Goal: Transaction & Acquisition: Book appointment/travel/reservation

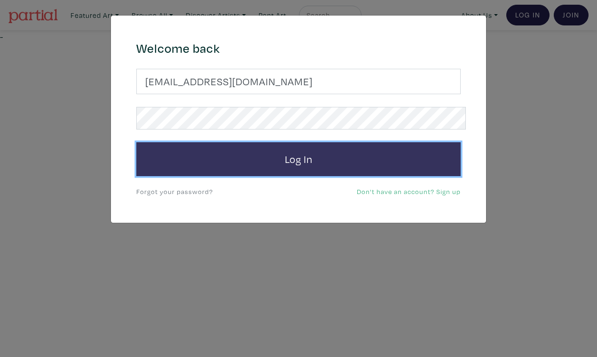
click at [313, 145] on button "Log In" at bounding box center [298, 159] width 325 height 34
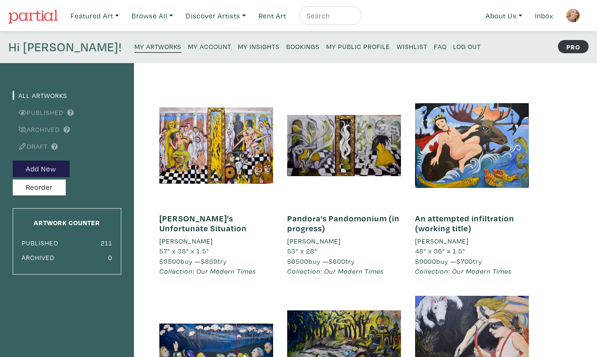
click at [326, 42] on small "My Public Profile" at bounding box center [358, 46] width 64 height 9
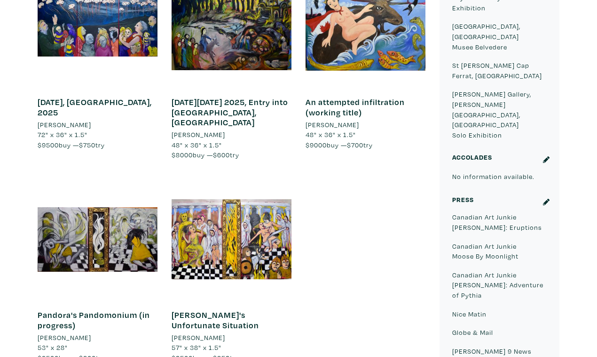
scroll to position [623, 0]
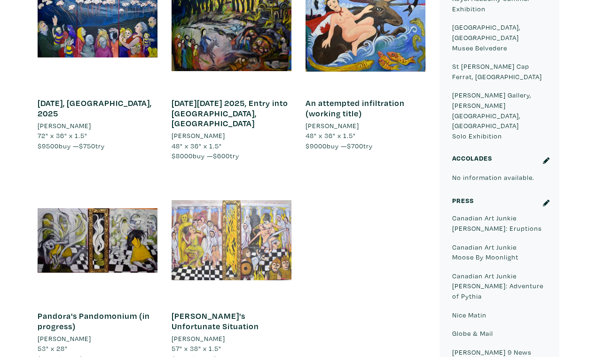
click at [268, 180] on div at bounding box center [232, 240] width 120 height 120
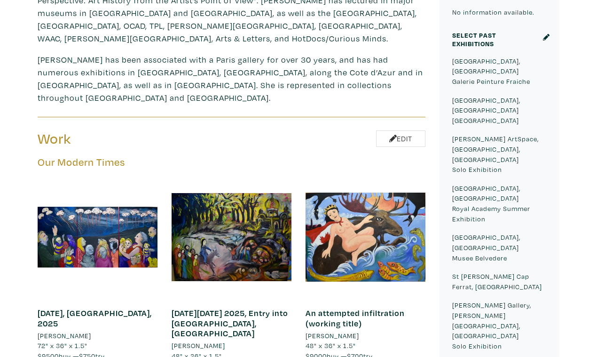
scroll to position [409, 0]
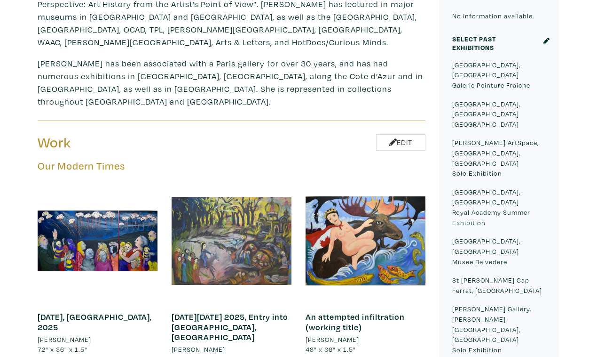
click at [247, 181] on div at bounding box center [232, 241] width 120 height 120
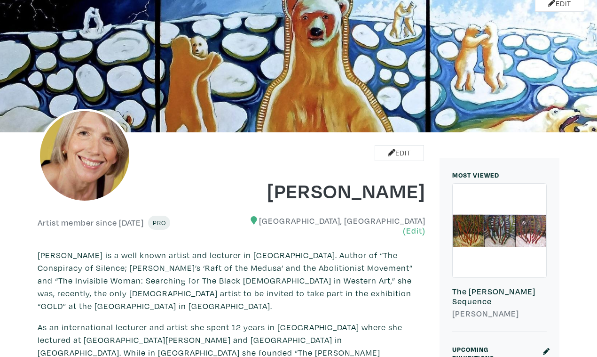
scroll to position [0, 0]
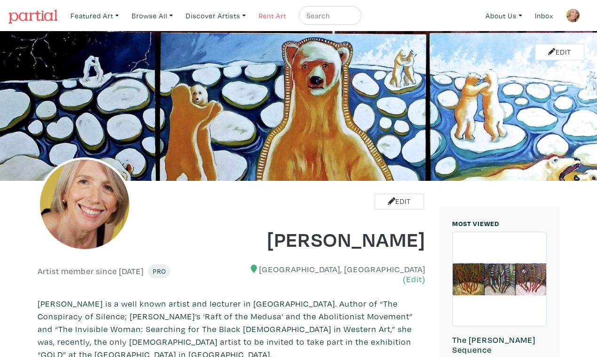
click at [259, 13] on link "Rent Art" at bounding box center [272, 15] width 36 height 19
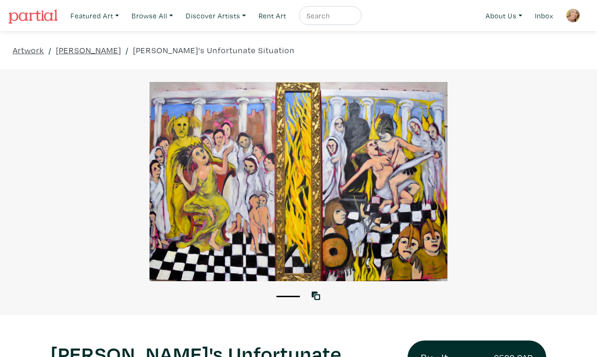
click at [486, 220] on div at bounding box center [298, 181] width 597 height 199
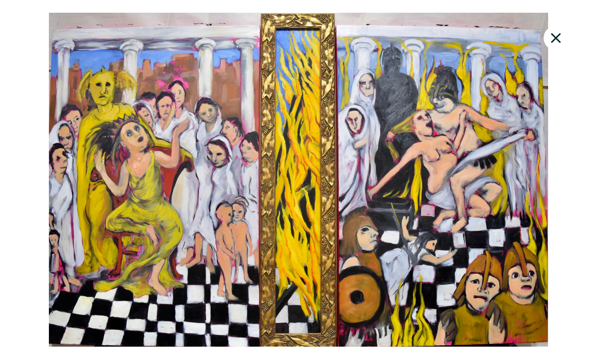
click at [570, 199] on div at bounding box center [298, 180] width 597 height 334
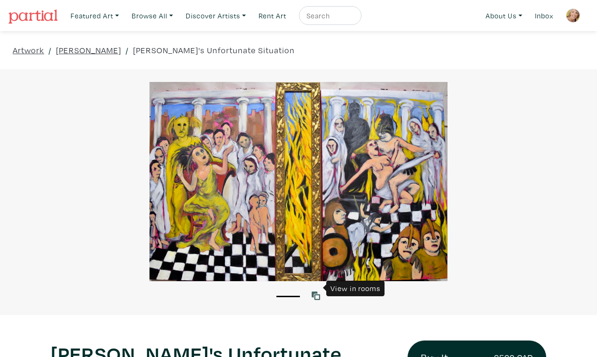
click at [318, 291] on icon at bounding box center [316, 295] width 8 height 8
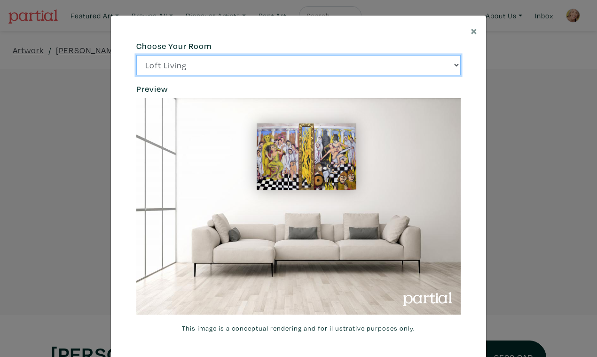
click option "Bright Bedroom" at bounding box center [0, 0] width 0 height 0
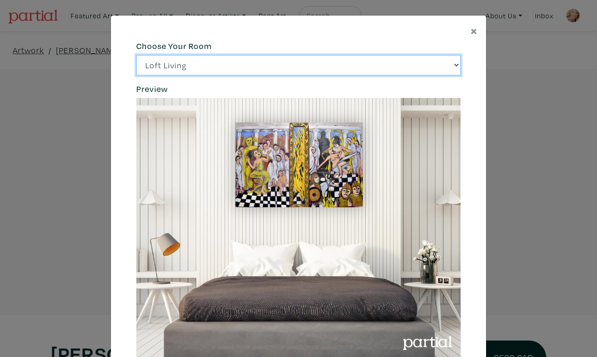
select select "/thumb/phpThumb.php?src=https%3A%2F%2Flabs.partial.gallery%2Fprojects%2Frenderi…"
click option "City Office" at bounding box center [0, 0] width 0 height 0
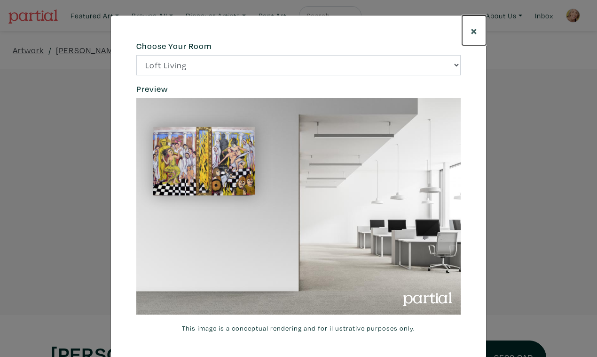
click at [477, 25] on span "×" at bounding box center [474, 30] width 7 height 16
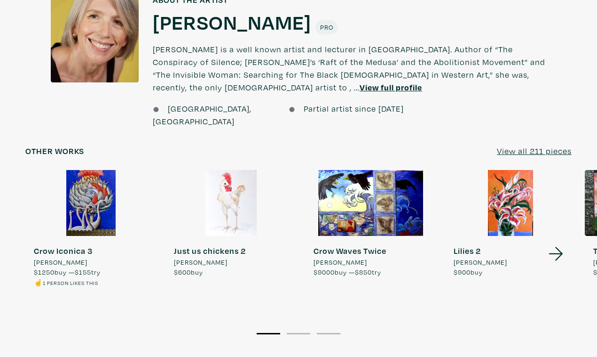
scroll to position [759, 0]
click at [560, 240] on icon at bounding box center [556, 252] width 32 height 25
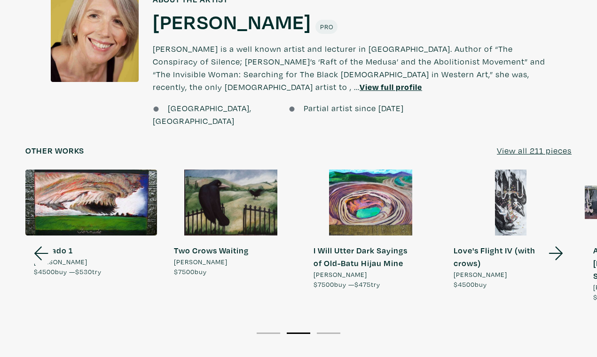
click at [561, 240] on icon at bounding box center [556, 252] width 32 height 25
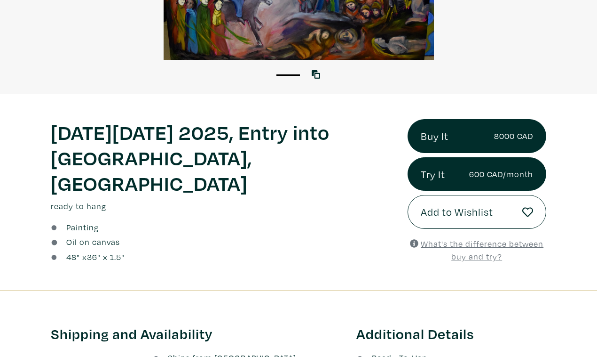
scroll to position [172, 0]
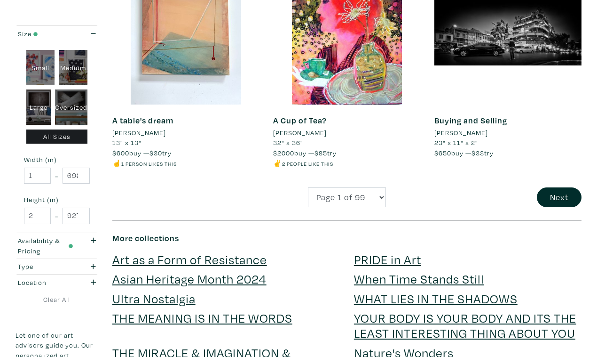
scroll to position [1861, 0]
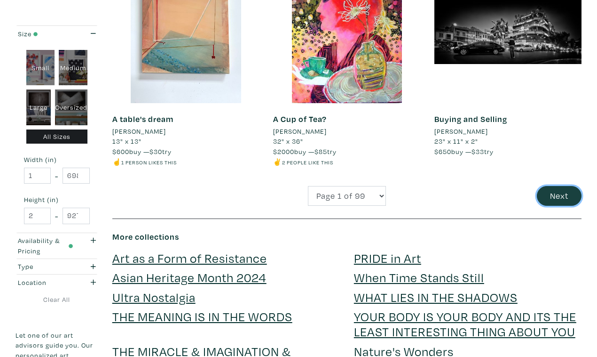
click at [564, 186] on button "Next" at bounding box center [559, 196] width 45 height 20
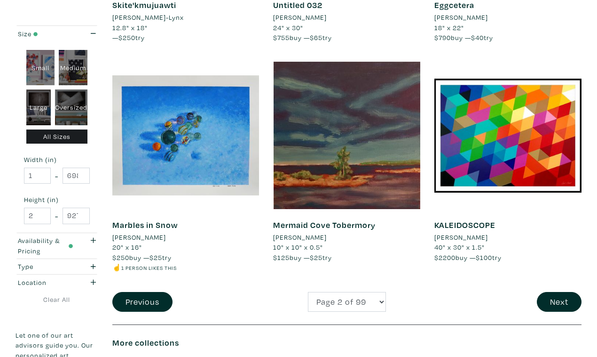
scroll to position [1738, 0]
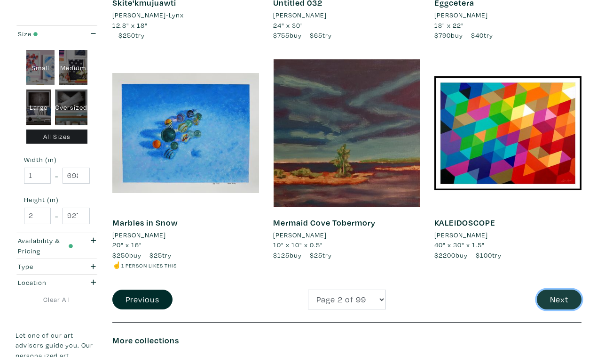
click at [562, 289] on button "Next" at bounding box center [559, 299] width 45 height 20
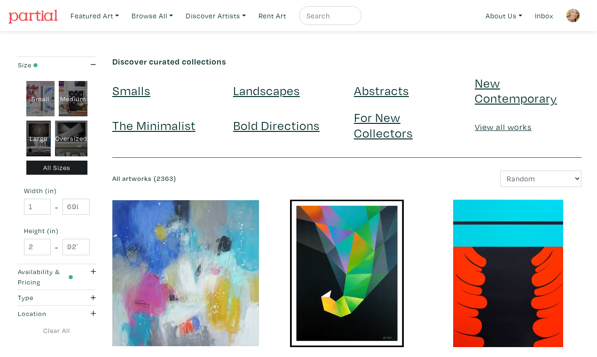
click at [73, 127] on div "Oversized" at bounding box center [71, 138] width 32 height 36
type input "48"
type input "400"
type input "48"
type input "121"
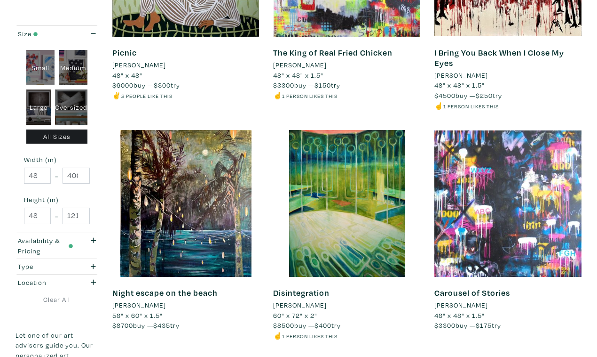
scroll to position [1709, 0]
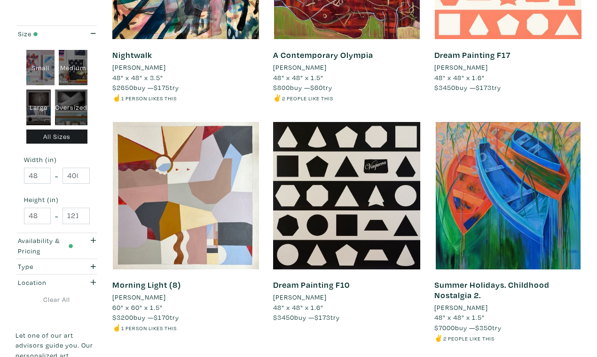
scroll to position [1686, 0]
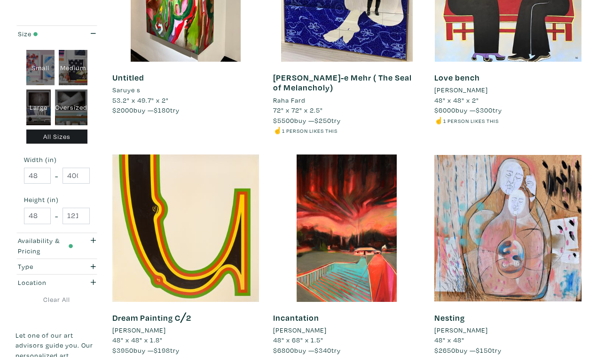
scroll to position [1664, 0]
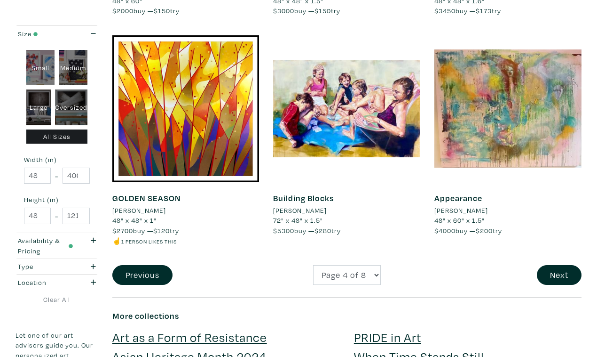
scroll to position [1783, 0]
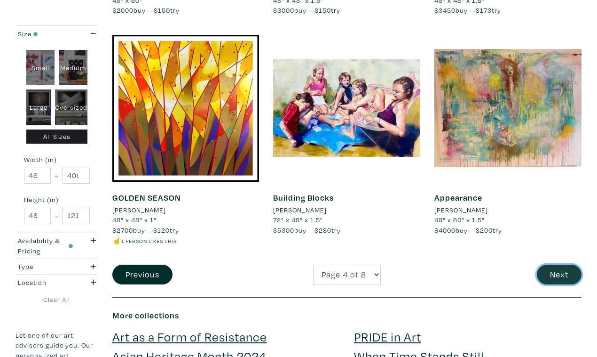
click at [565, 264] on button "Next" at bounding box center [559, 274] width 45 height 20
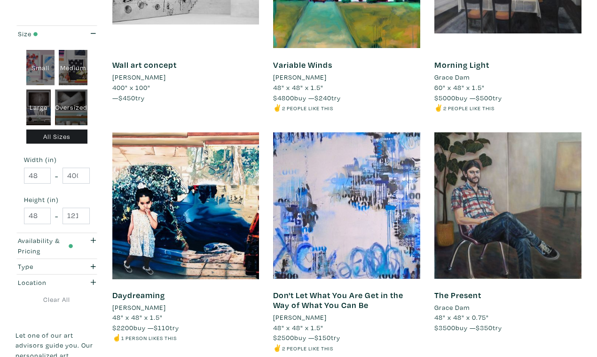
scroll to position [1670, 0]
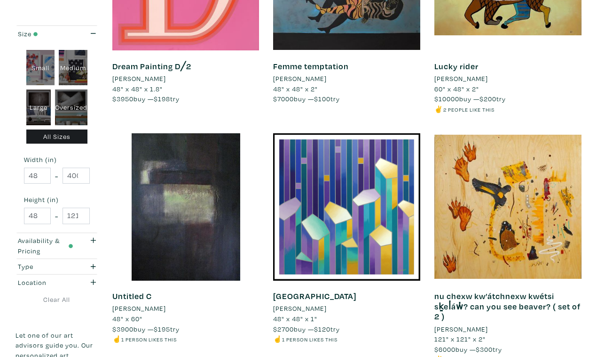
scroll to position [1705, 0]
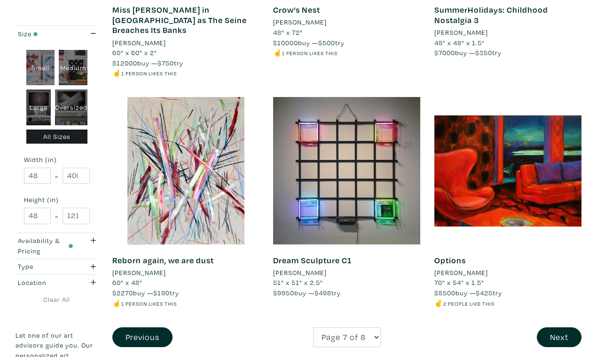
scroll to position [1722, 0]
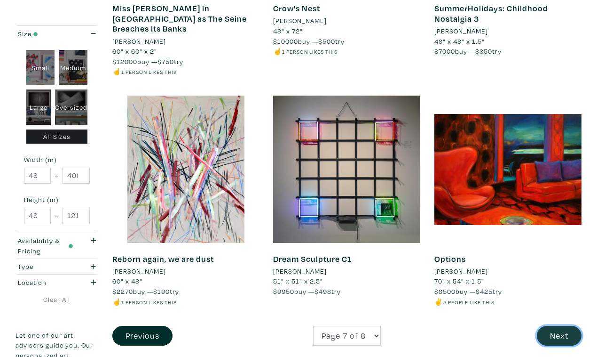
click at [565, 326] on button "Next" at bounding box center [559, 336] width 45 height 20
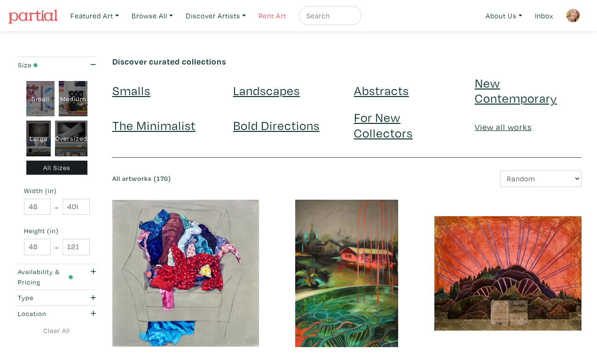
click at [259, 16] on link "Rent Art" at bounding box center [272, 15] width 36 height 19
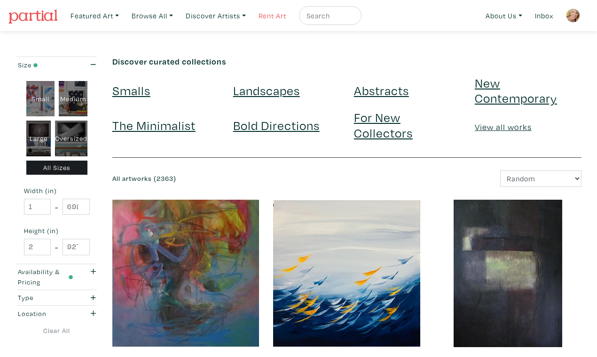
click at [263, 14] on link "Rent Art" at bounding box center [272, 15] width 36 height 19
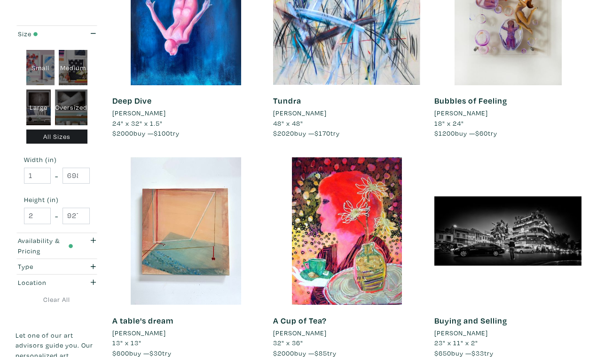
scroll to position [1661, 0]
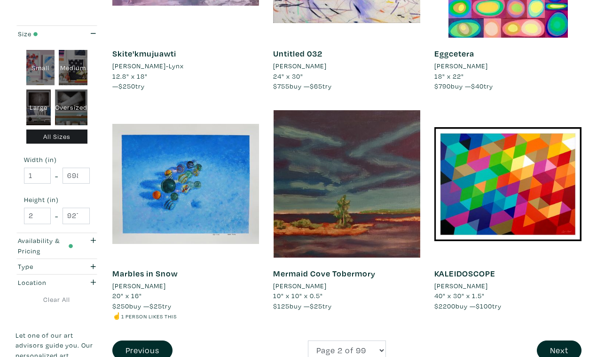
scroll to position [1687, 0]
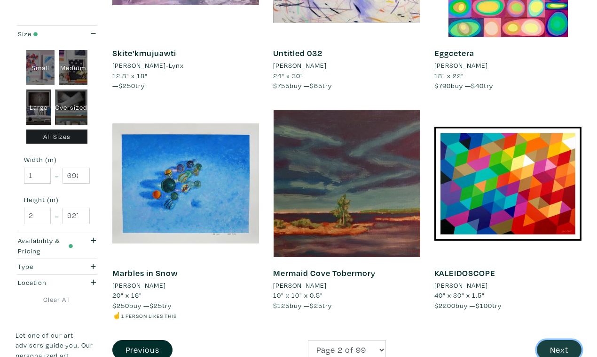
click at [568, 340] on button "Next" at bounding box center [559, 350] width 45 height 20
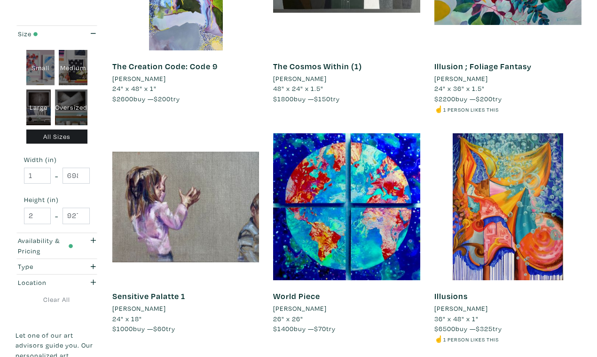
scroll to position [1656, 0]
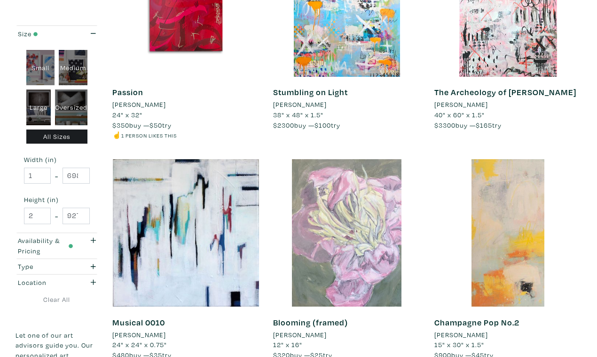
scroll to position [1642, 0]
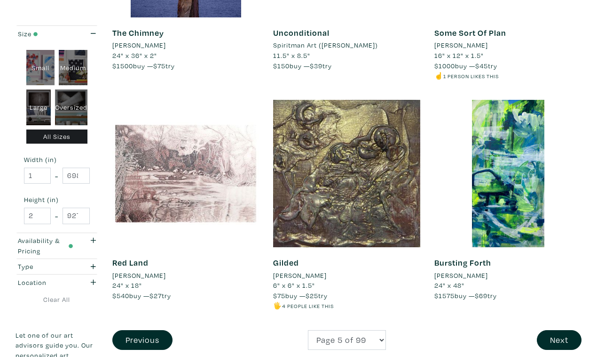
scroll to position [1714, 0]
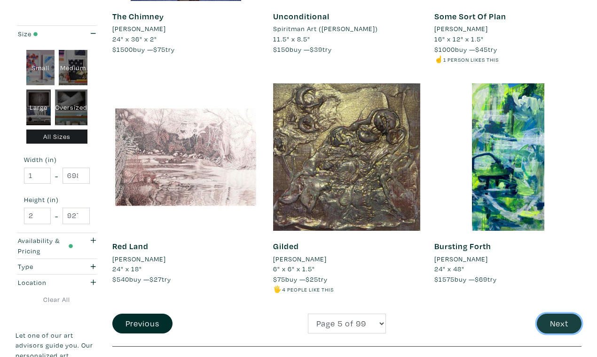
click at [557, 313] on button "Next" at bounding box center [559, 323] width 45 height 20
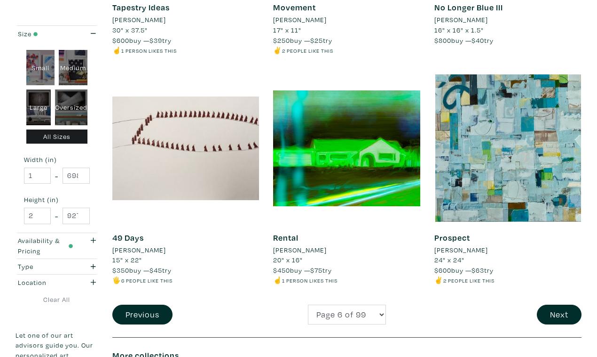
scroll to position [1724, 0]
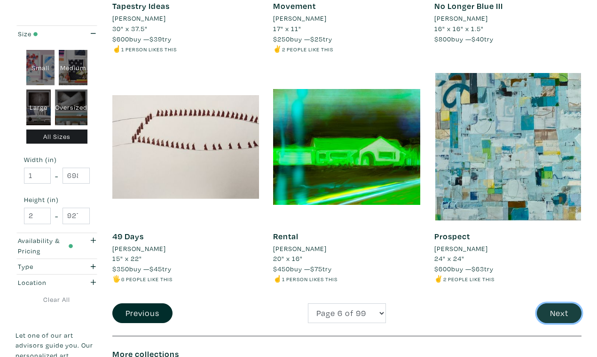
click at [559, 303] on button "Next" at bounding box center [559, 313] width 45 height 20
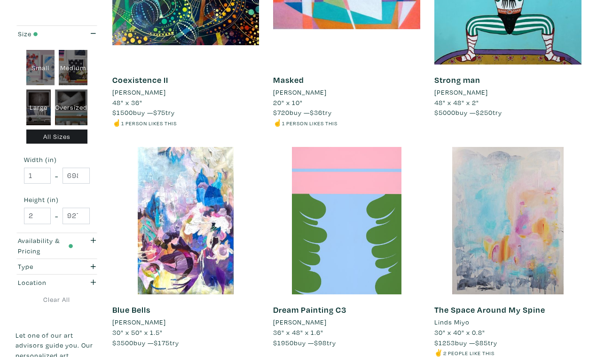
scroll to position [1684, 0]
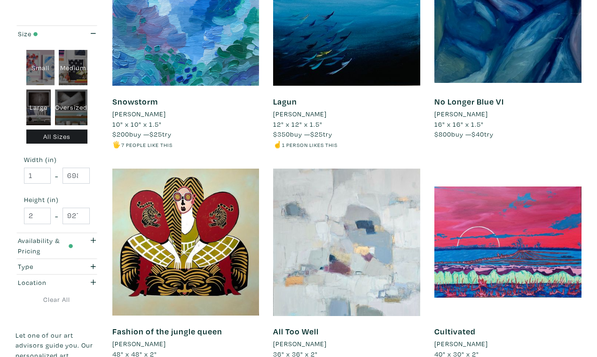
scroll to position [1642, 0]
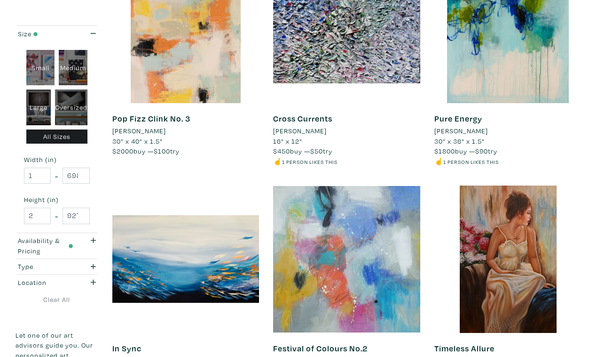
scroll to position [1643, 0]
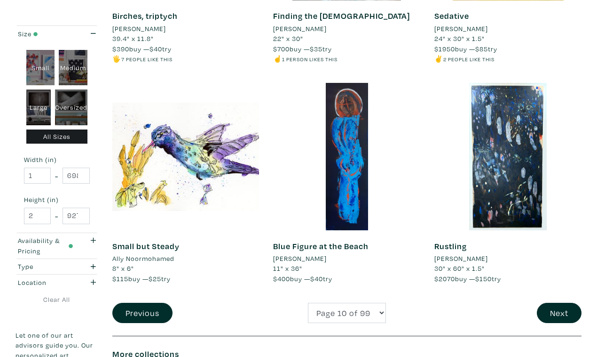
scroll to position [1736, 0]
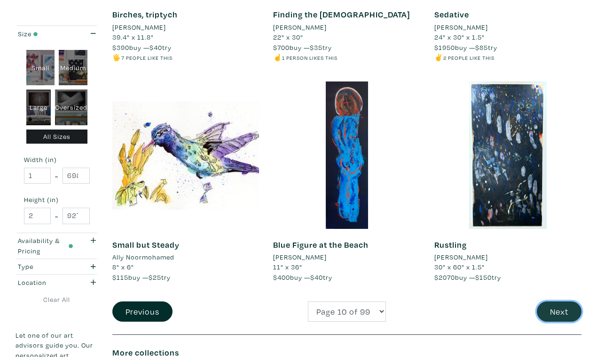
click at [562, 301] on button "Next" at bounding box center [559, 311] width 45 height 20
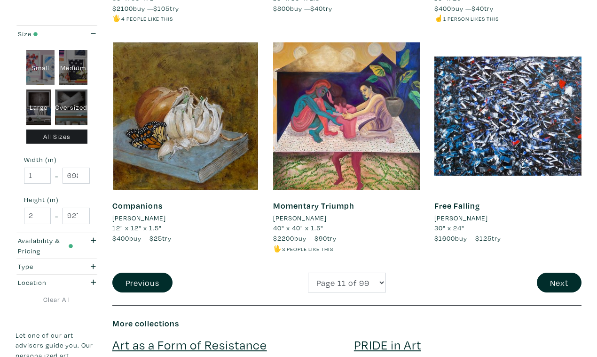
scroll to position [1775, 0]
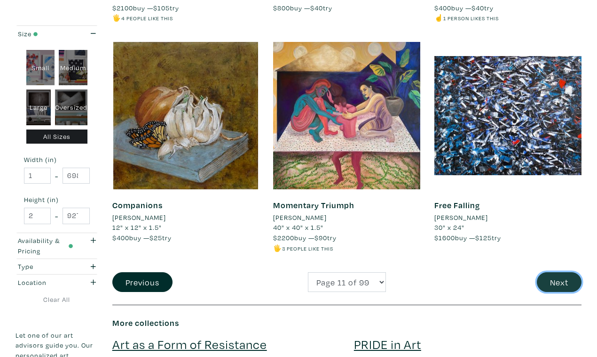
click at [559, 272] on button "Next" at bounding box center [559, 282] width 45 height 20
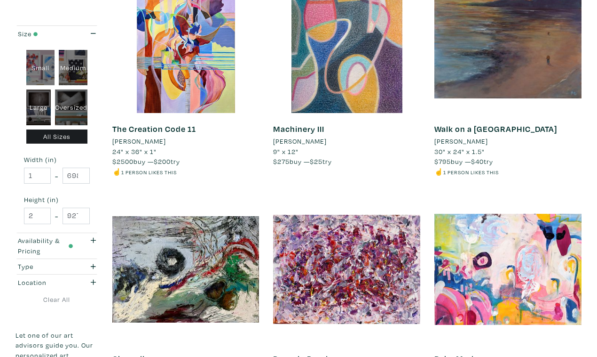
scroll to position [1613, 0]
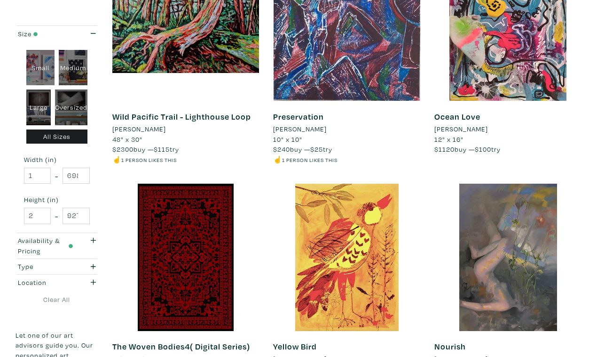
scroll to position [1626, 0]
